Goal: Task Accomplishment & Management: Use online tool/utility

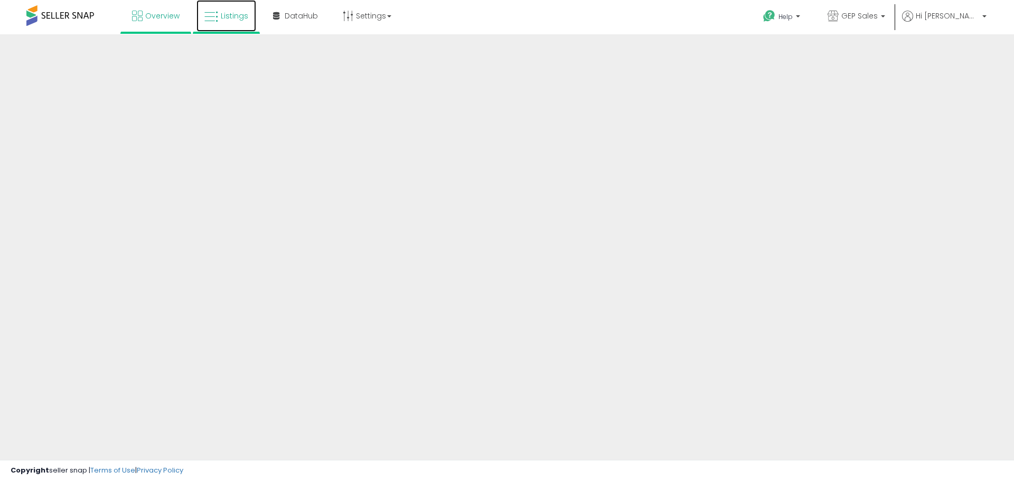
click at [235, 22] on link "Listings" at bounding box center [226, 16] width 60 height 32
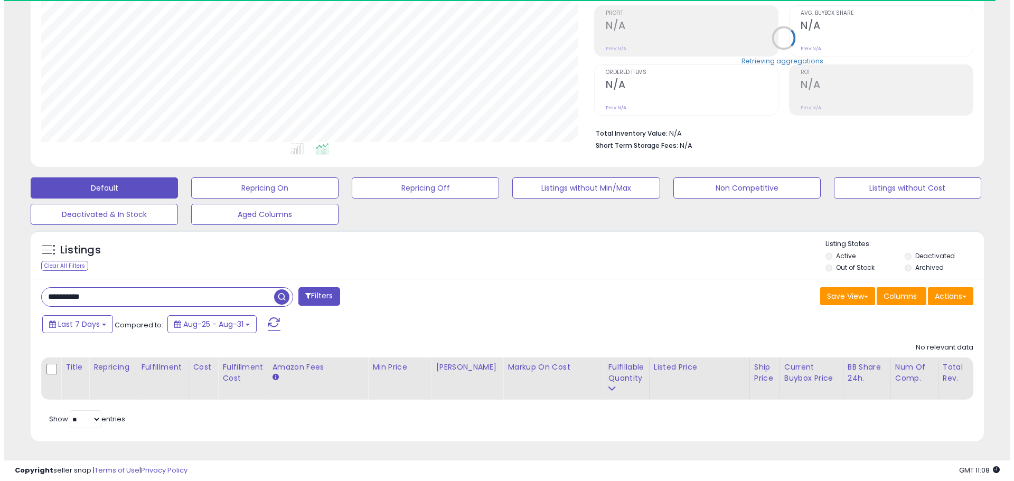
scroll to position [216, 553]
drag, startPoint x: 33, startPoint y: 287, endPoint x: 16, endPoint y: 287, distance: 17.4
click at [16, 287] on div "**********" at bounding box center [502, 172] width 995 height 565
paste input "text"
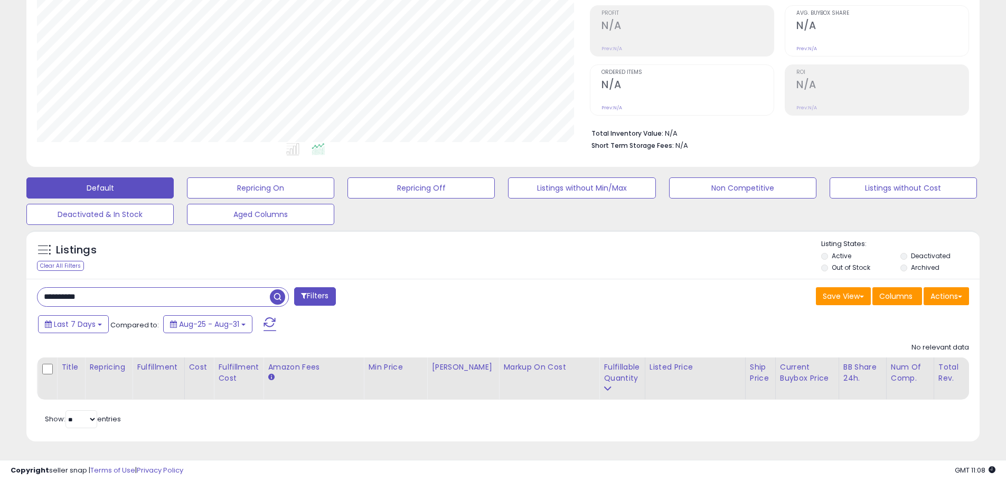
type input "**********"
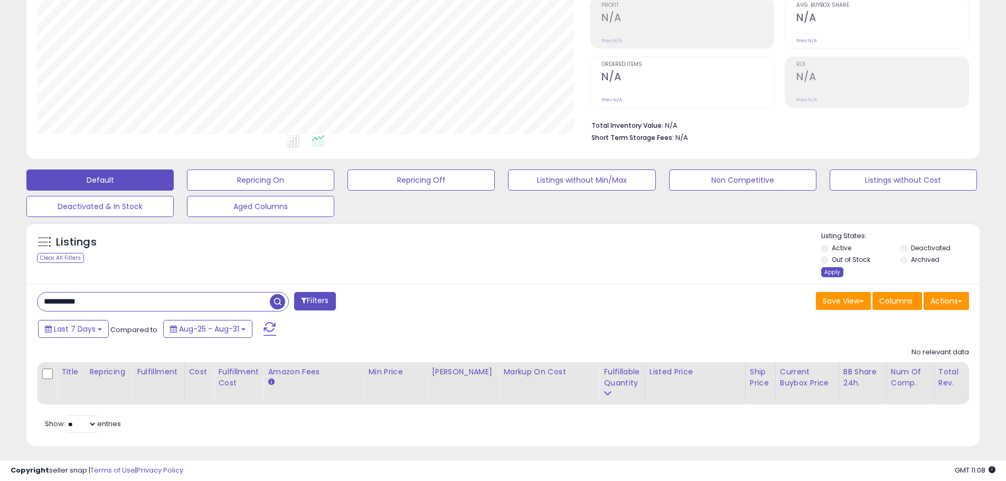
click at [826, 272] on div "Apply" at bounding box center [832, 272] width 22 height 10
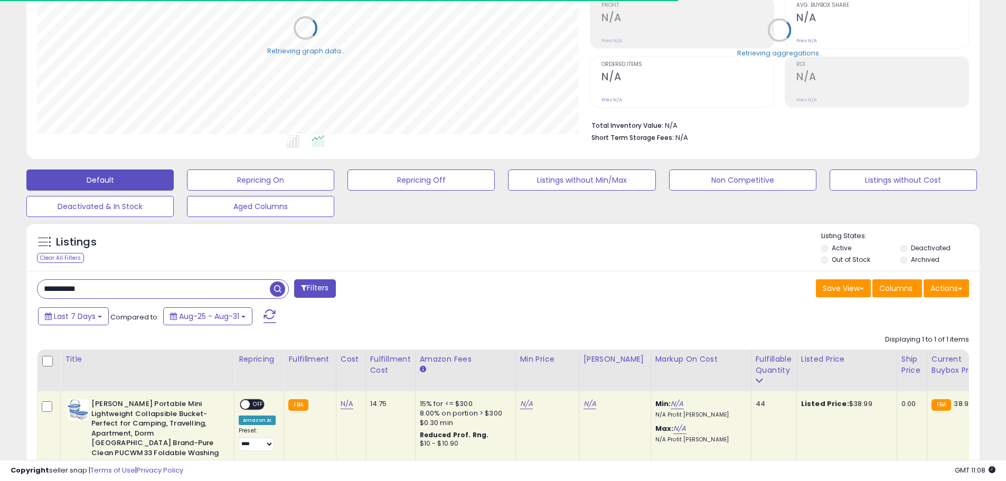
click at [278, 287] on span "button" at bounding box center [277, 288] width 15 height 15
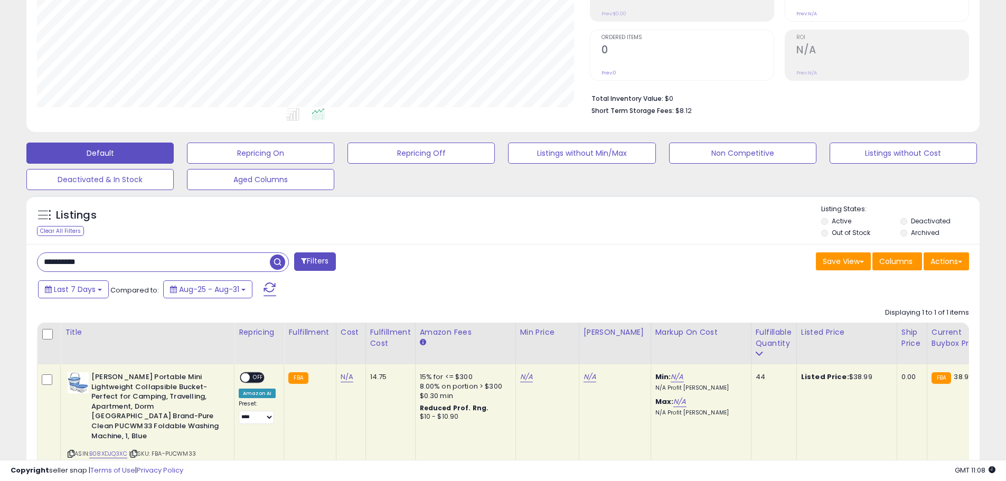
scroll to position [194, 0]
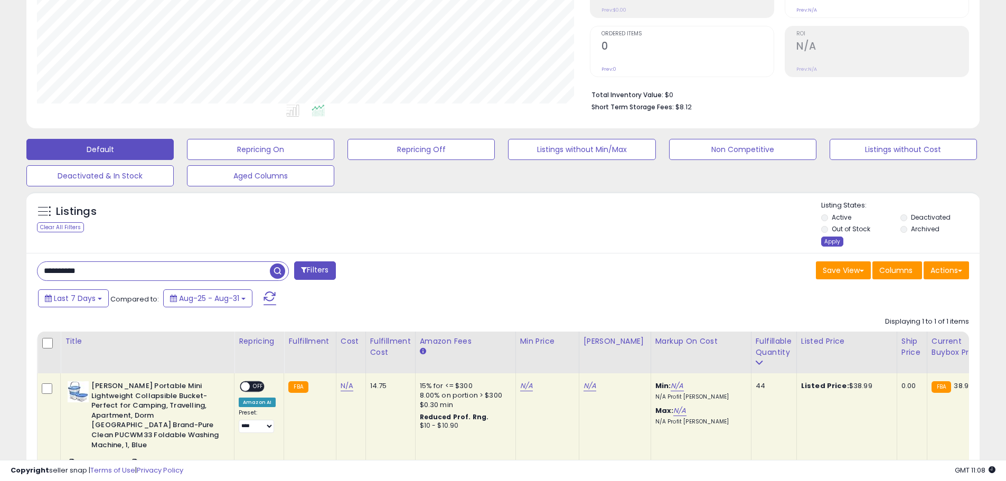
click at [827, 242] on div "Apply" at bounding box center [832, 242] width 22 height 10
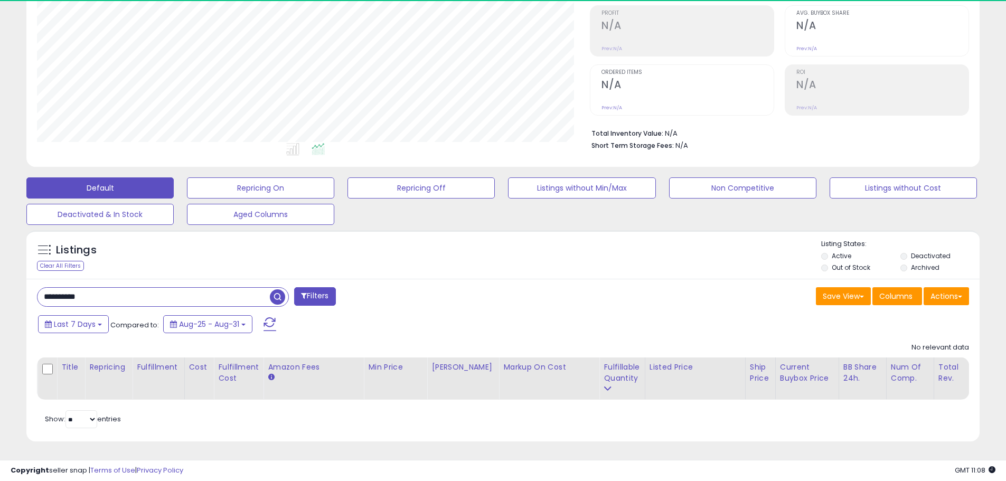
scroll to position [216, 553]
